Goal: Information Seeking & Learning: Stay updated

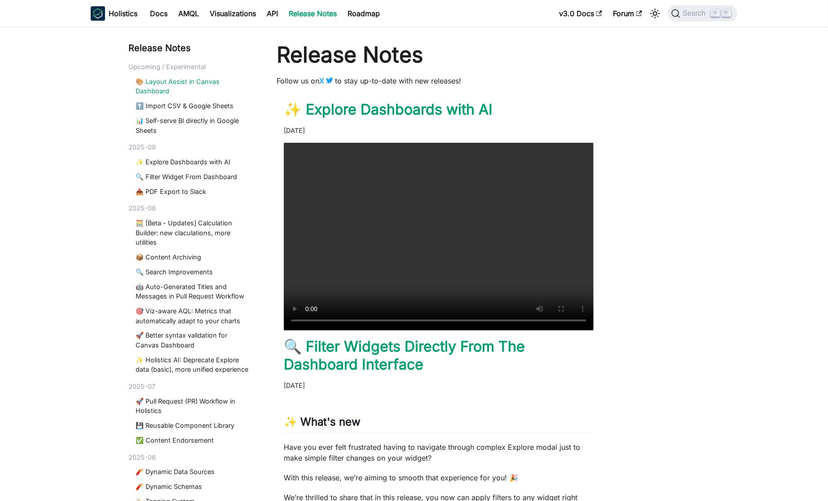
click at [198, 80] on link "🎨 Layout Assist in Canvas Dashboard" at bounding box center [194, 86] width 116 height 19
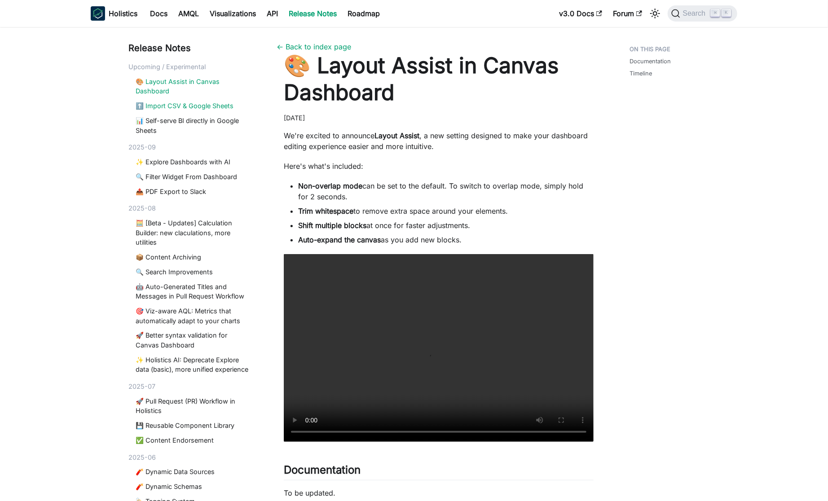
click at [205, 110] on link "⬆️ Import CSV & Google Sheets" at bounding box center [194, 106] width 116 height 10
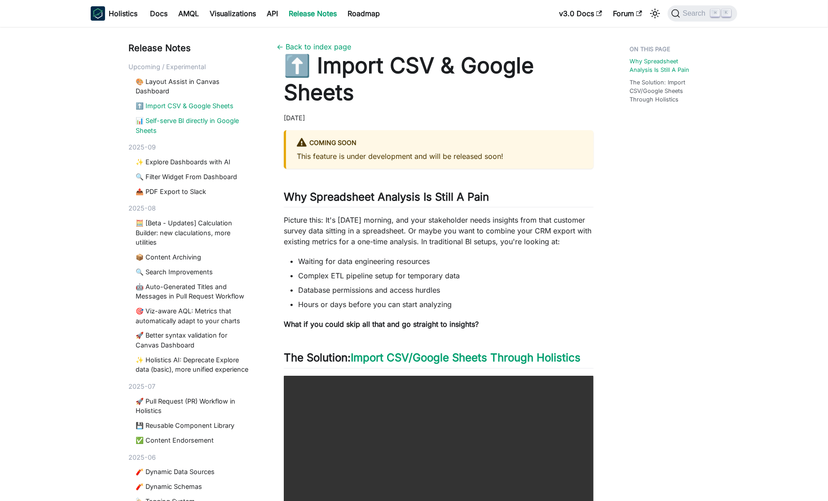
click at [200, 119] on link "📊 Self-serve BI directly in Google Sheets" at bounding box center [194, 125] width 116 height 19
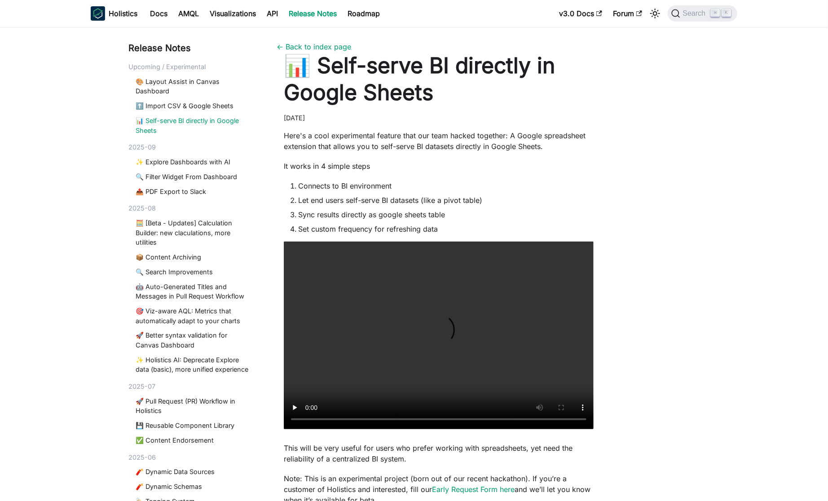
click at [178, 100] on div "🎨 Layout Assist in Canvas Dashboard ⬆️ Import CSV & Google Sheets 📊 Self-serve …" at bounding box center [191, 106] width 127 height 58
click at [164, 109] on link "⬆️ Import CSV & Google Sheets" at bounding box center [194, 106] width 116 height 10
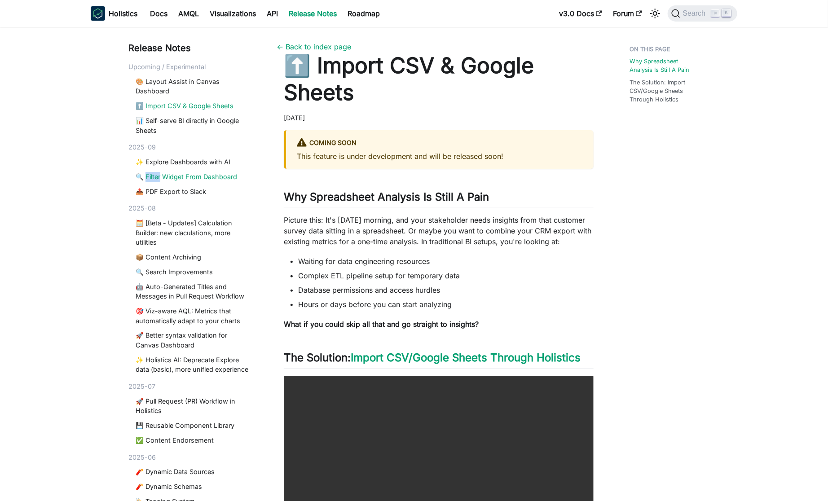
click at [199, 173] on link "🔍 Filter Widget From Dashboard" at bounding box center [194, 177] width 116 height 10
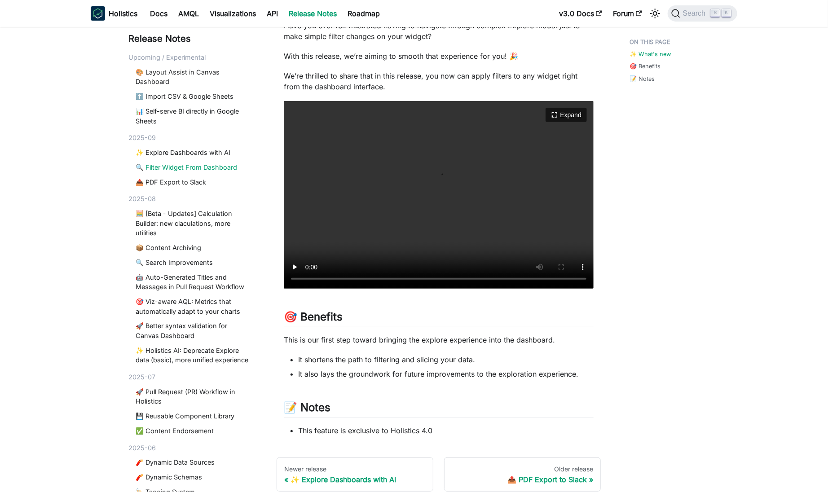
scroll to position [238, 0]
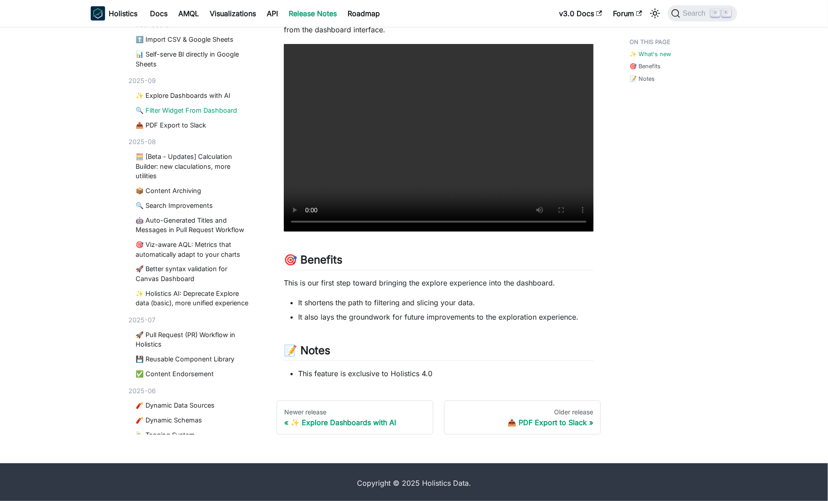
click at [411, 309] on ul "It shortens the path to filtering and slicing your data. It also lays the groun…" at bounding box center [439, 309] width 310 height 25
click at [405, 300] on div at bounding box center [405, 300] width 0 height 0
click at [515, 315] on li "It also lays the groundwork for future improvements to the exploration experien…" at bounding box center [446, 317] width 296 height 11
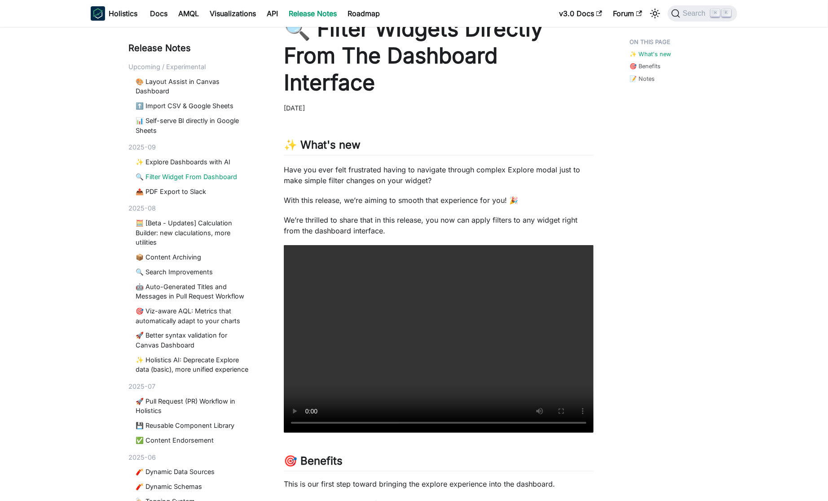
scroll to position [3, 0]
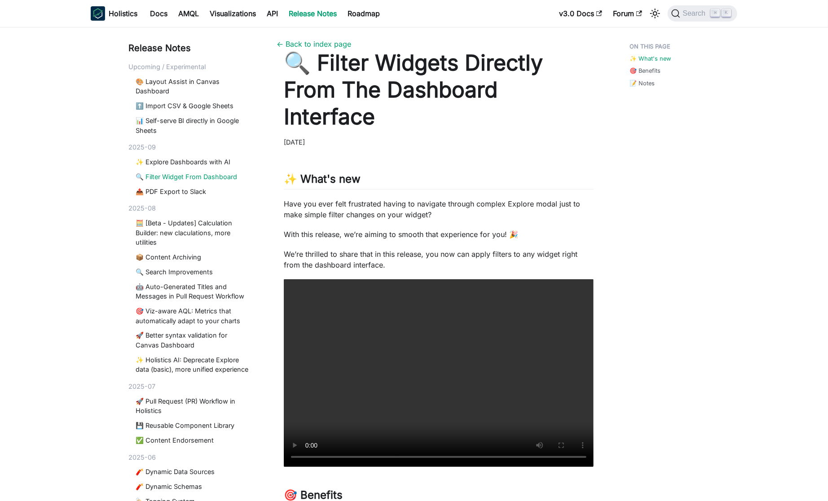
click at [468, 259] on p "We’re thrilled to share that in this release, you now can apply filters to any …" at bounding box center [439, 260] width 310 height 22
click at [410, 213] on p "Have you ever felt frustrated having to navigate through complex Explore modal …" at bounding box center [439, 210] width 310 height 22
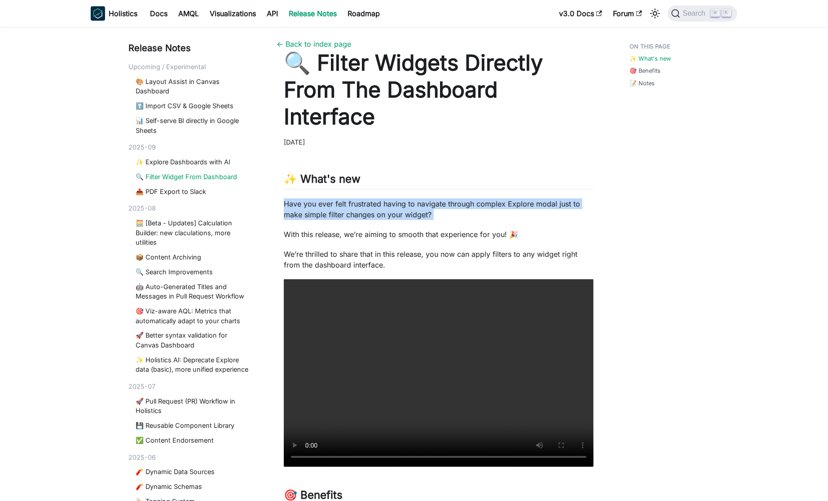
click at [410, 213] on p "Have you ever felt frustrated having to navigate through complex Explore modal …" at bounding box center [439, 210] width 310 height 22
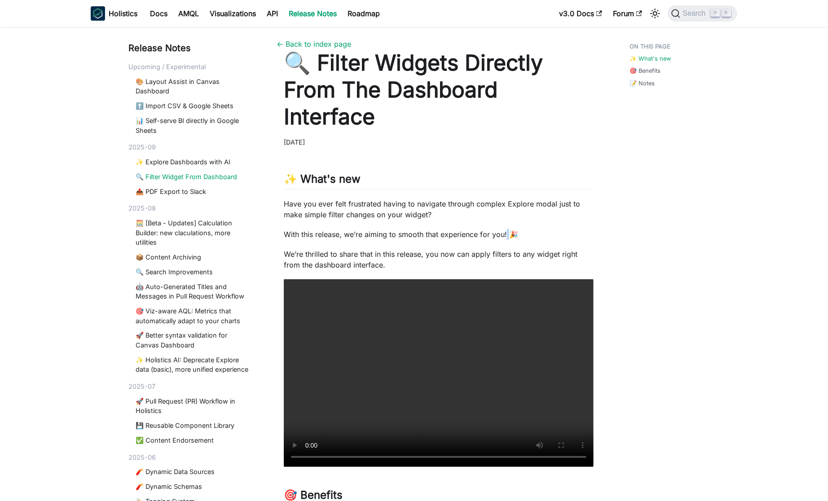
click at [507, 239] on p "With this release, we’re aiming to smooth that experience for you! 🎉" at bounding box center [439, 234] width 310 height 11
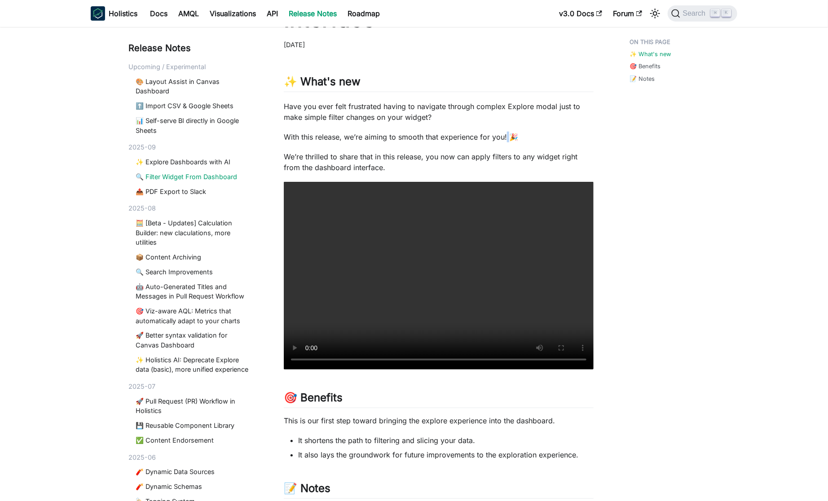
scroll to position [112, 0]
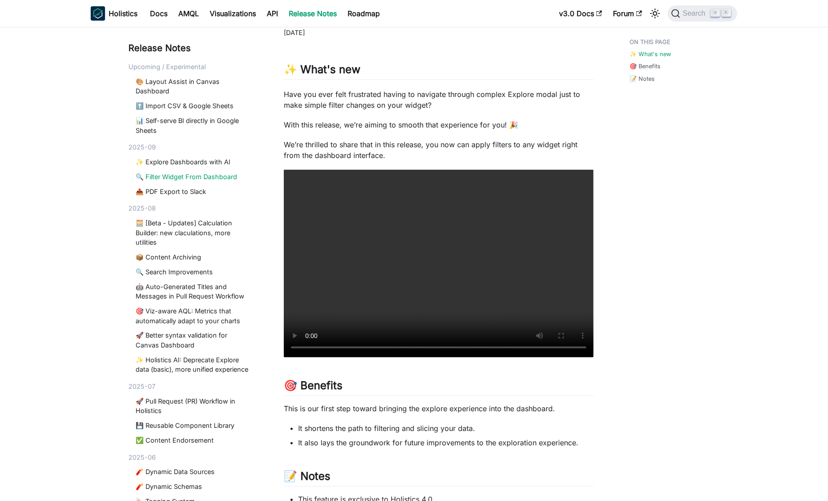
drag, startPoint x: 544, startPoint y: 358, endPoint x: 539, endPoint y: 358, distance: 5.4
click at [544, 358] on div "✨ What's new ​ Have you ever felt frustrated having to navigate through complex…" at bounding box center [439, 275] width 310 height 460
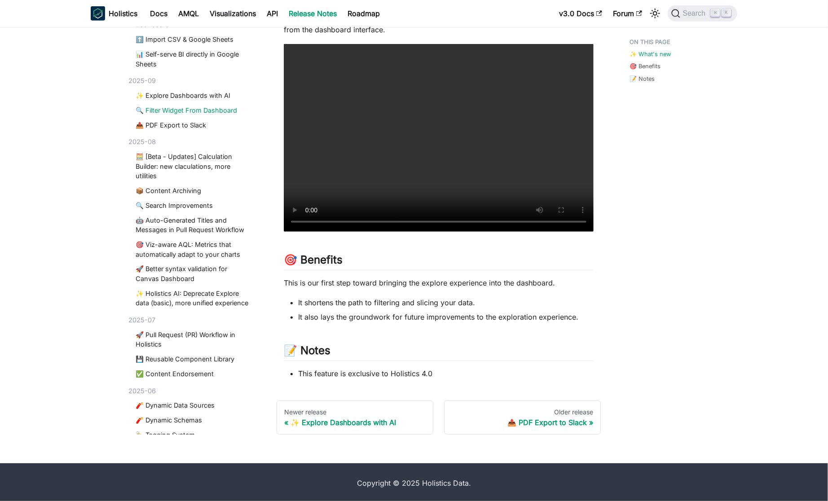
click at [378, 376] on li "This feature is exclusive to Holistics 4.0" at bounding box center [446, 373] width 296 height 11
click at [725, 315] on div "Release Notes Upcoming / Experimental 🎨 Layout Assist in Canvas Dashboard ⬆️ Im…" at bounding box center [414, 126] width 828 height 675
